Goal: Find specific page/section: Find specific page/section

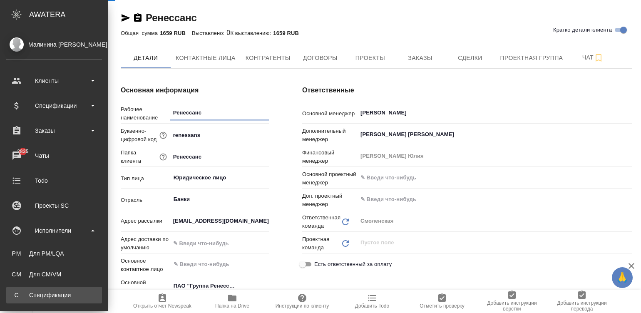
click at [34, 297] on div "Спецификации" at bounding box center [53, 295] width 87 height 8
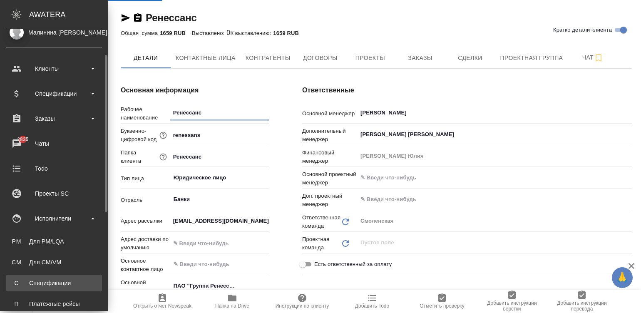
scroll to position [25, 0]
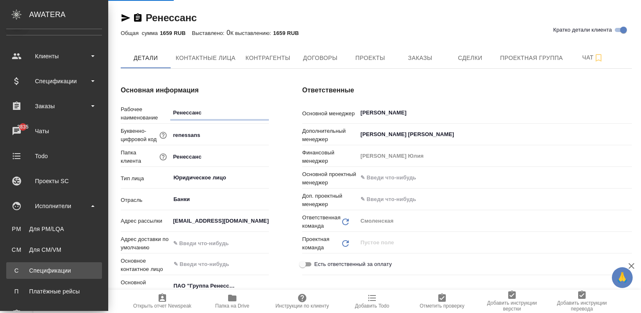
click at [35, 269] on div "Спецификации" at bounding box center [53, 270] width 87 height 8
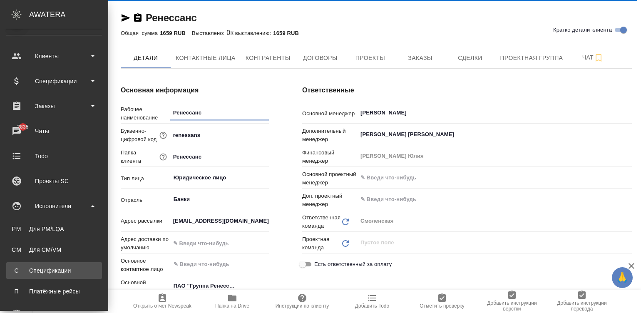
click at [35, 269] on div "Спецификации" at bounding box center [53, 270] width 87 height 8
click at [16, 266] on div "Спецификации" at bounding box center [53, 270] width 87 height 8
